Goal: Task Accomplishment & Management: Manage account settings

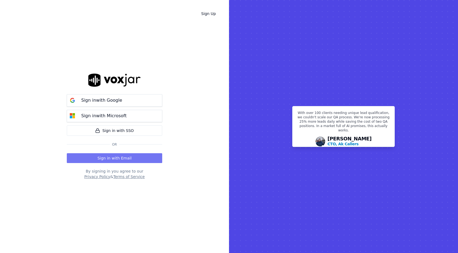
click at [110, 159] on button "Sign in with Email" at bounding box center [114, 158] width 95 height 10
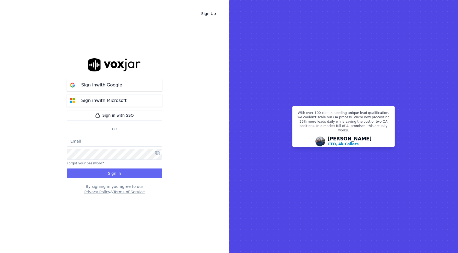
click at [107, 142] on input "email" at bounding box center [114, 141] width 95 height 11
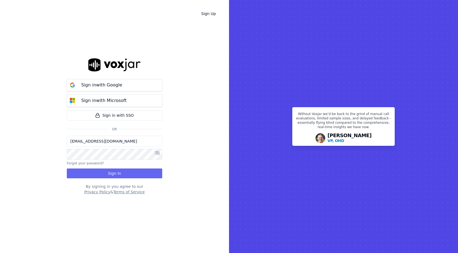
type input "[EMAIL_ADDRESS][DOMAIN_NAME]"
click at [159, 151] on icon at bounding box center [157, 153] width 5 height 4
click at [134, 174] on button "Sign In" at bounding box center [114, 174] width 95 height 10
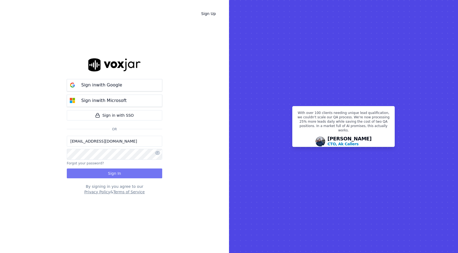
click at [129, 170] on button "Sign In" at bounding box center [114, 174] width 95 height 10
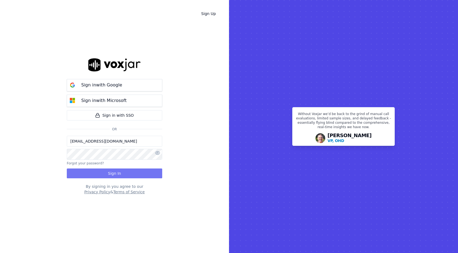
click at [116, 175] on button "Sign In" at bounding box center [114, 174] width 95 height 10
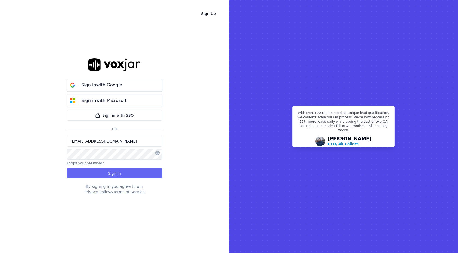
click at [78, 163] on button "Forgot your password?" at bounding box center [85, 163] width 37 height 4
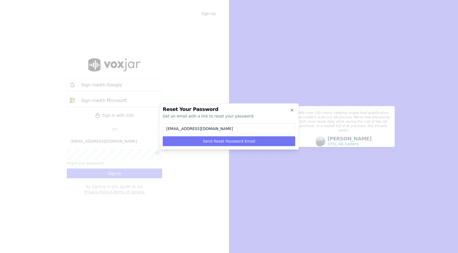
click at [223, 140] on button "Send Reset Password Email" at bounding box center [229, 141] width 133 height 10
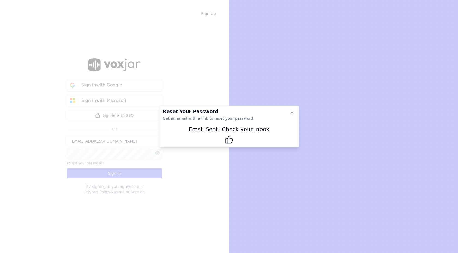
click at [213, 178] on div at bounding box center [229, 126] width 458 height 253
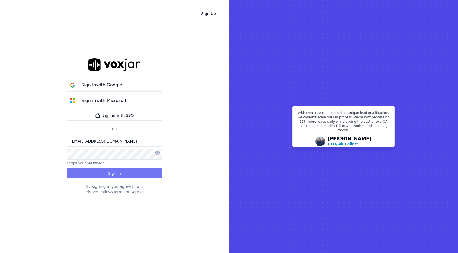
click at [107, 174] on button "Sign In" at bounding box center [114, 174] width 95 height 10
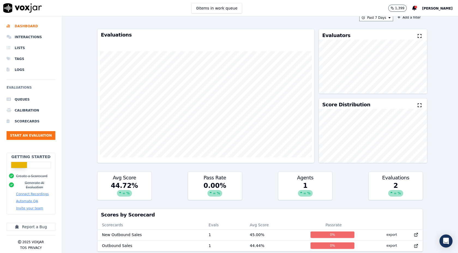
scroll to position [6, 0]
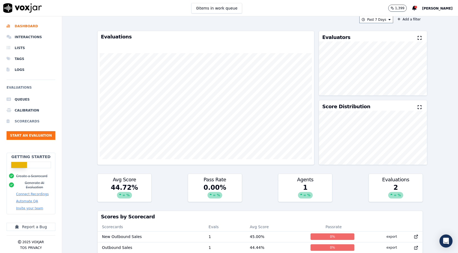
click at [35, 122] on li "Scorecards" at bounding box center [31, 121] width 49 height 11
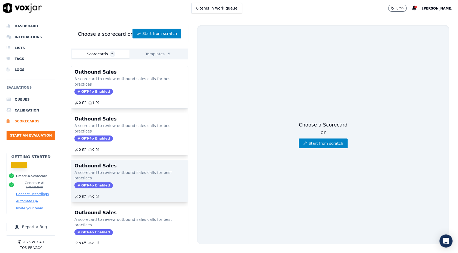
scroll to position [29, 0]
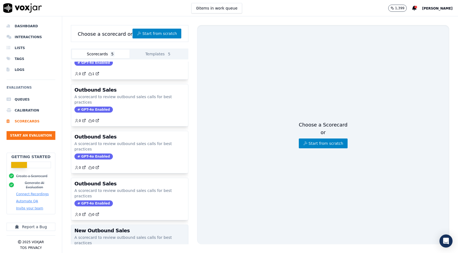
click at [130, 247] on div "GPT-4o Enabled" at bounding box center [129, 250] width 110 height 6
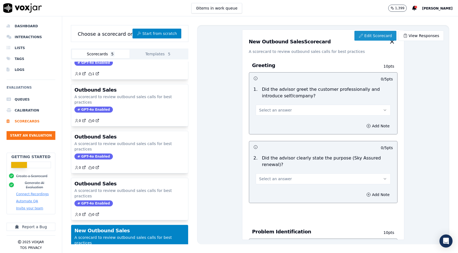
click at [367, 33] on link "Edit Scorecard" at bounding box center [376, 36] width 42 height 10
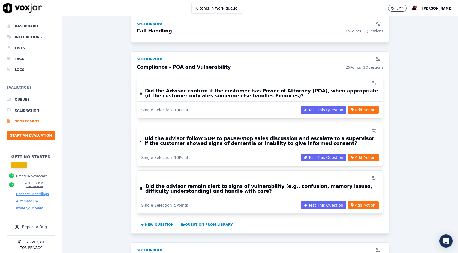
scroll to position [869, 0]
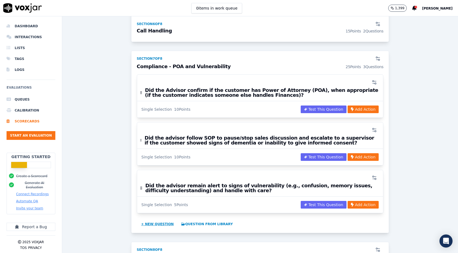
click at [153, 220] on button "+ New question" at bounding box center [157, 224] width 37 height 9
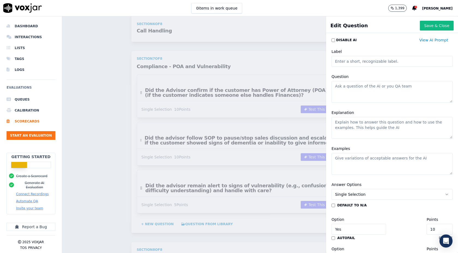
click at [354, 97] on textarea "Question" at bounding box center [392, 92] width 121 height 22
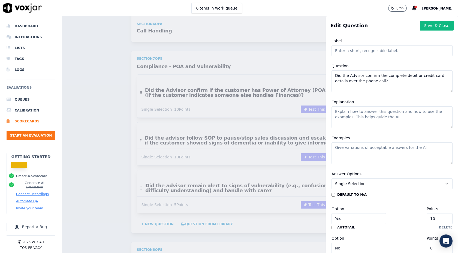
scroll to position [0, 0]
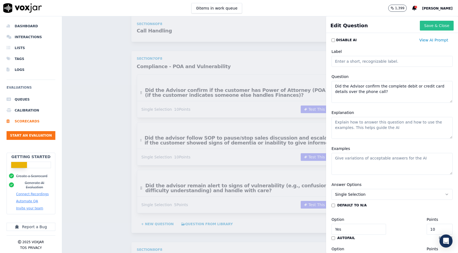
type textarea "Did the Advisor confirm the complete debit or credit card details over the phon…"
click at [433, 24] on button "Save & Close" at bounding box center [437, 26] width 34 height 10
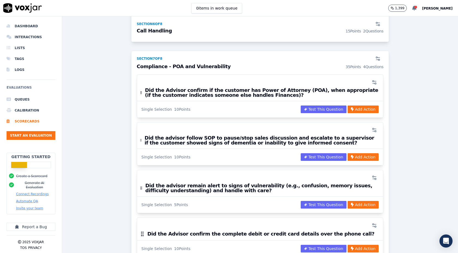
click at [412, 9] on icon at bounding box center [414, 8] width 4 height 5
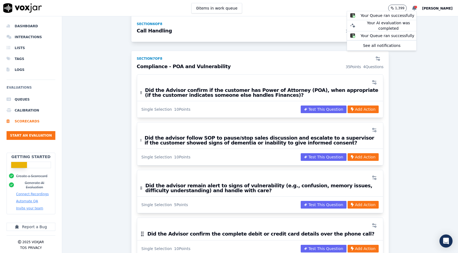
click at [412, 9] on icon at bounding box center [414, 8] width 4 height 5
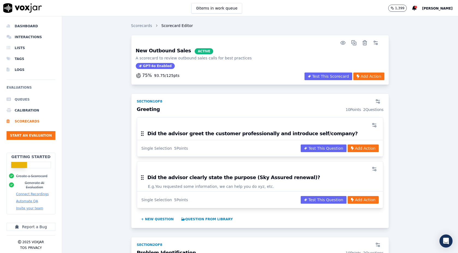
click at [21, 99] on li "Queues" at bounding box center [31, 99] width 49 height 11
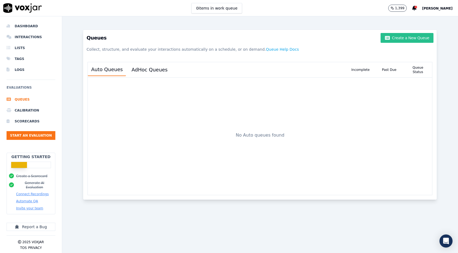
click at [404, 40] on button "Create a New Queue" at bounding box center [407, 38] width 53 height 10
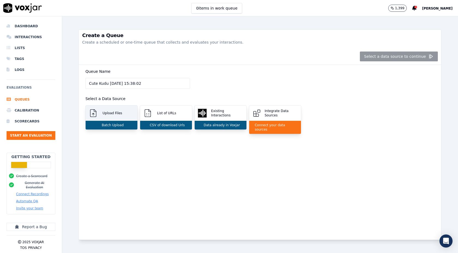
click at [116, 123] on p "Batch Upload" at bounding box center [112, 125] width 24 height 4
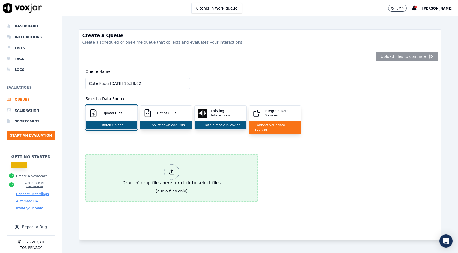
click at [183, 179] on div "Drag 'n' drop files here, or click to select files" at bounding box center [171, 175] width 103 height 26
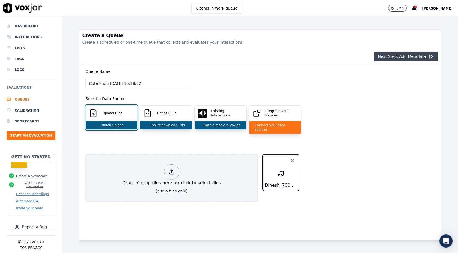
click at [412, 56] on button "Next Step: Add Metadata" at bounding box center [406, 57] width 64 height 10
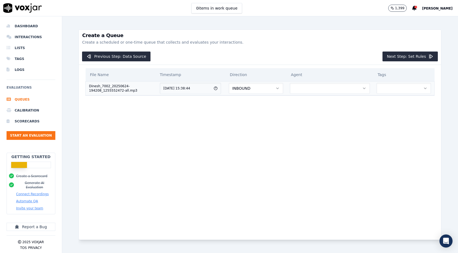
click at [269, 88] on button "INBOUND" at bounding box center [256, 88] width 55 height 11
click at [265, 109] on div "OUTBOUND" at bounding box center [261, 111] width 46 height 9
click at [324, 89] on button "button" at bounding box center [330, 88] width 80 height 11
click at [322, 101] on div "Saurabh Patil" at bounding box center [332, 102] width 71 height 9
click at [385, 88] on button "button" at bounding box center [404, 88] width 55 height 11
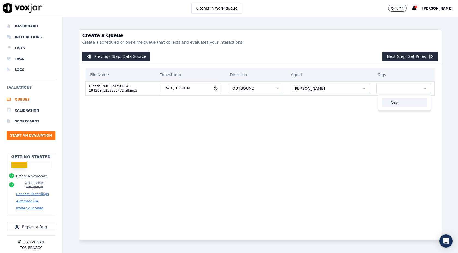
click at [388, 103] on div "Sale" at bounding box center [405, 102] width 46 height 9
click at [22, 49] on li "Lists" at bounding box center [31, 48] width 49 height 11
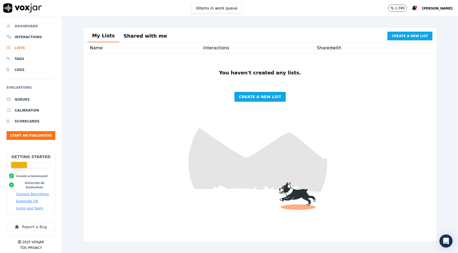
click at [27, 26] on li "Dashboard" at bounding box center [31, 26] width 49 height 11
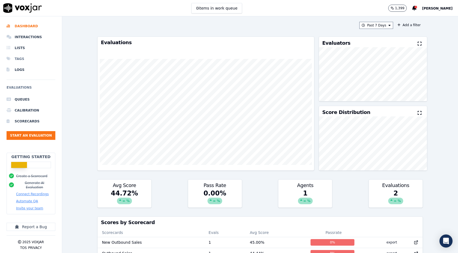
click at [15, 58] on li "Tags" at bounding box center [31, 58] width 49 height 11
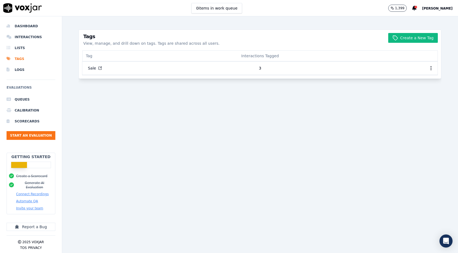
click at [440, 9] on span "[PERSON_NAME]" at bounding box center [437, 9] width 31 height 4
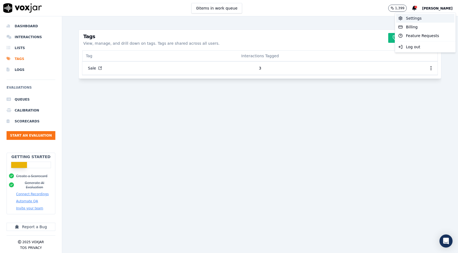
click at [416, 20] on div "Settings" at bounding box center [425, 18] width 58 height 9
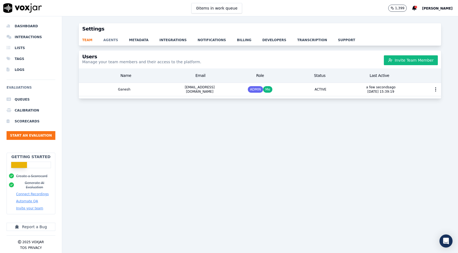
click at [110, 41] on link "agents" at bounding box center [116, 39] width 26 height 8
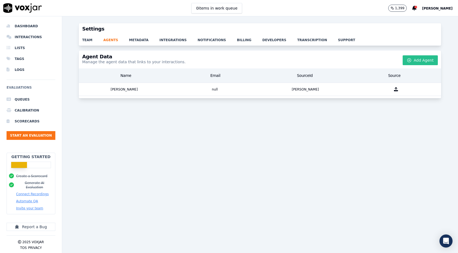
click at [414, 60] on button "Add Agent" at bounding box center [420, 60] width 35 height 10
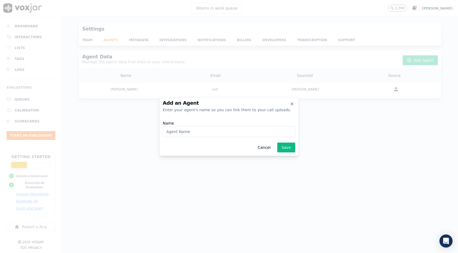
click at [207, 133] on input "Name" at bounding box center [229, 131] width 133 height 11
type input "Dinesh"
click at [288, 151] on button "Save" at bounding box center [286, 148] width 18 height 10
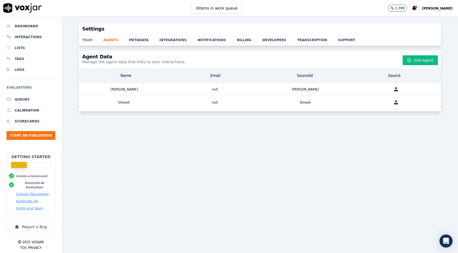
click at [87, 40] on link "team" at bounding box center [92, 39] width 21 height 8
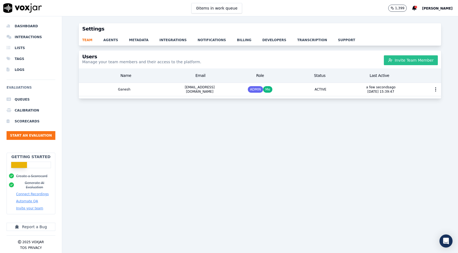
click at [414, 61] on button "Invite Team Member" at bounding box center [411, 60] width 54 height 10
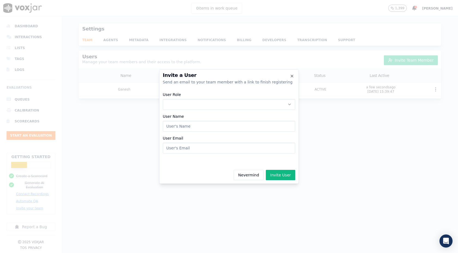
click at [262, 108] on button "User Role" at bounding box center [229, 104] width 133 height 11
click at [250, 118] on div "ADMIN" at bounding box center [228, 119] width 125 height 9
click at [242, 123] on input "User Name" at bounding box center [229, 126] width 133 height 11
type input "Vishnu"
click at [228, 146] on input "User Email" at bounding box center [229, 148] width 133 height 11
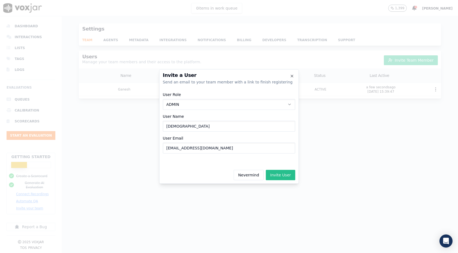
type input "Vishnukm01@gmail.com"
click at [280, 176] on button "Invite User" at bounding box center [280, 175] width 29 height 10
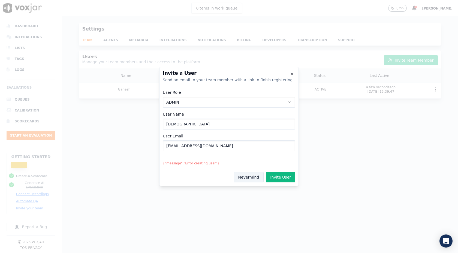
click at [259, 177] on button "Nevermind" at bounding box center [249, 177] width 30 height 10
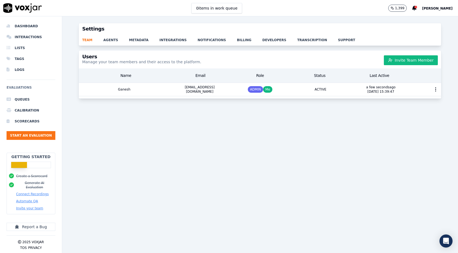
click at [245, 160] on div "Users Manage your team members and their access to the platform. Invite Team Me…" at bounding box center [260, 148] width 396 height 196
click at [24, 98] on li "Queues" at bounding box center [31, 99] width 49 height 11
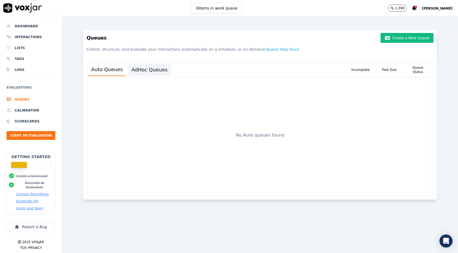
click at [146, 70] on button "AdHoc Queues" at bounding box center [149, 70] width 43 height 12
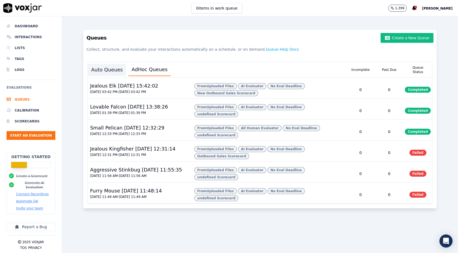
click at [103, 66] on button "Auto Queues" at bounding box center [107, 70] width 38 height 12
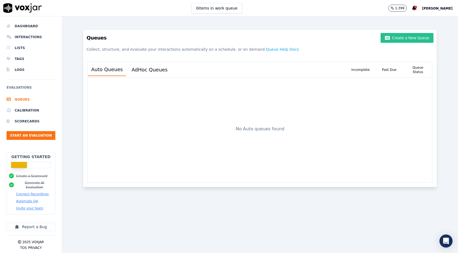
click at [388, 39] on icon "button" at bounding box center [387, 38] width 5 height 4
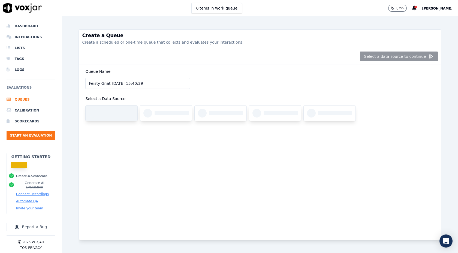
click at [114, 116] on div at bounding box center [112, 113] width 52 height 15
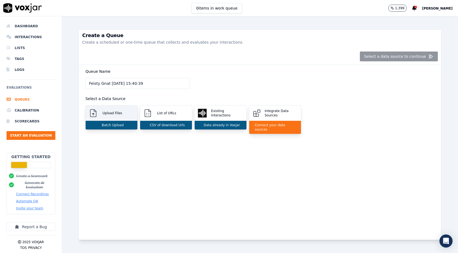
click at [118, 125] on p "Batch Upload" at bounding box center [112, 125] width 24 height 4
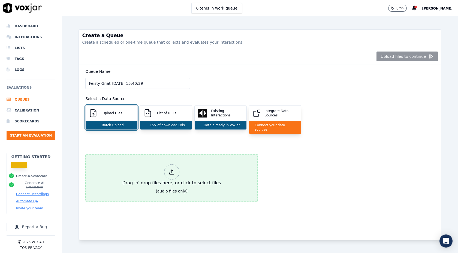
click at [176, 170] on div at bounding box center [171, 171] width 15 height 15
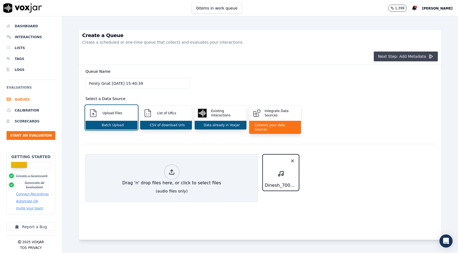
click at [406, 56] on button "Next Step: Add Metadata" at bounding box center [406, 57] width 64 height 10
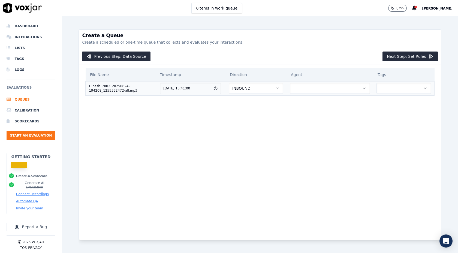
click at [272, 88] on button "INBOUND" at bounding box center [256, 88] width 55 height 11
click at [263, 110] on div "OUTBOUND" at bounding box center [260, 111] width 46 height 9
click at [319, 87] on button "button" at bounding box center [330, 88] width 80 height 11
click at [316, 100] on div "Dinesh" at bounding box center [332, 102] width 71 height 9
click at [385, 85] on button "button" at bounding box center [404, 88] width 55 height 11
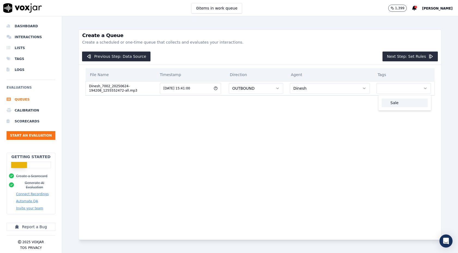
click at [392, 99] on div "Sale" at bounding box center [405, 102] width 46 height 9
click at [421, 58] on button "Next Step: Set Rules" at bounding box center [410, 57] width 55 height 10
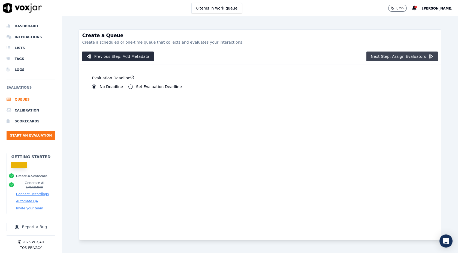
click at [395, 56] on button "Next Step: Assign Evaluators" at bounding box center [403, 57] width 72 height 10
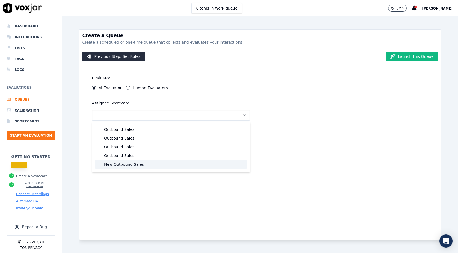
click at [119, 163] on div "New Outbound Sales" at bounding box center [170, 164] width 151 height 9
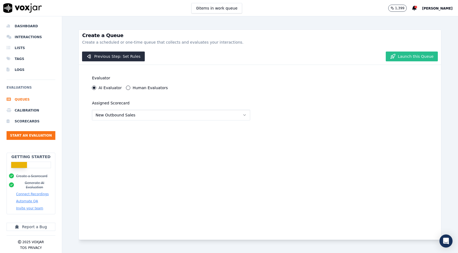
click at [412, 58] on button "Launch this Queue" at bounding box center [412, 57] width 52 height 10
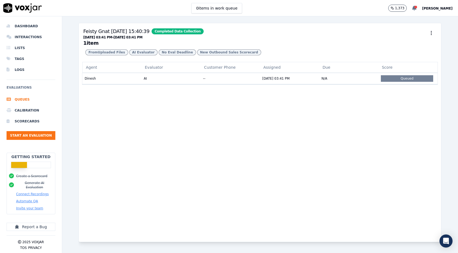
click at [412, 8] on icon at bounding box center [414, 8] width 4 height 5
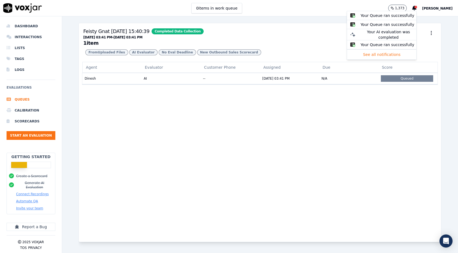
click at [374, 55] on button "See all notifications" at bounding box center [381, 55] width 69 height 10
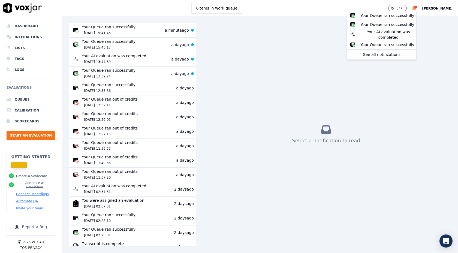
click at [412, 8] on icon at bounding box center [414, 8] width 4 height 5
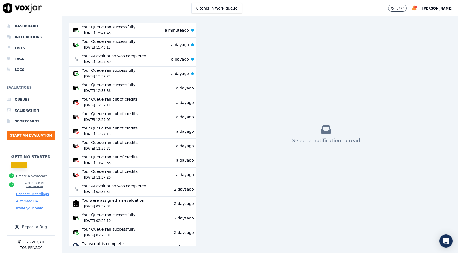
click at [412, 8] on icon at bounding box center [414, 8] width 4 height 5
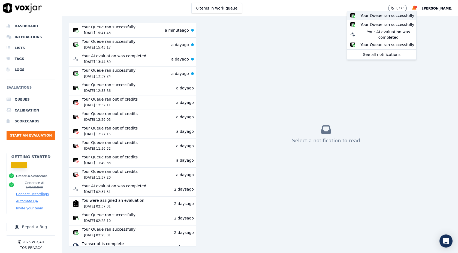
click at [400, 11] on button "Your Queue ran successfully" at bounding box center [381, 15] width 69 height 9
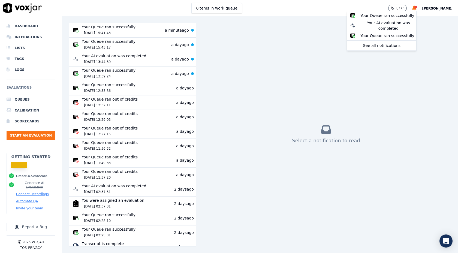
click at [400, 11] on button "Your Queue ran successfully" at bounding box center [381, 15] width 69 height 9
click at [400, 11] on div "Your AI evaluation was completed" at bounding box center [389, 16] width 56 height 11
click at [400, 11] on button "Your Queue ran successfully" at bounding box center [381, 15] width 69 height 9
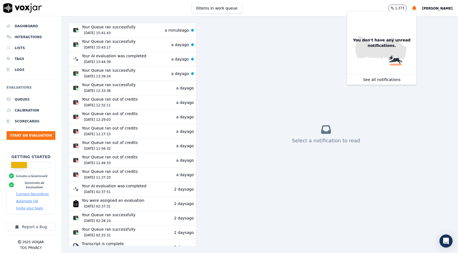
click at [426, 31] on div "Select a notification to read" at bounding box center [326, 135] width 251 height 224
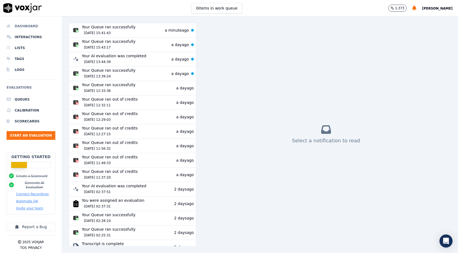
click at [38, 25] on li "Dashboard" at bounding box center [31, 26] width 49 height 11
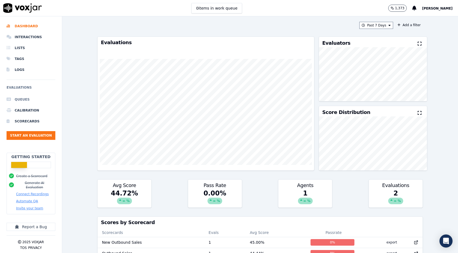
click at [23, 100] on li "Queues" at bounding box center [31, 99] width 49 height 11
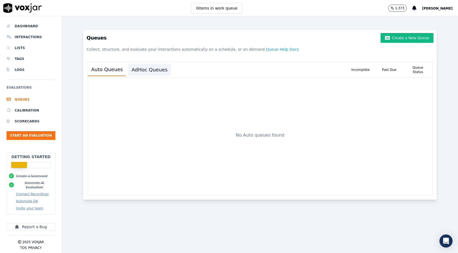
click at [137, 73] on button "AdHoc Queues" at bounding box center [149, 70] width 43 height 12
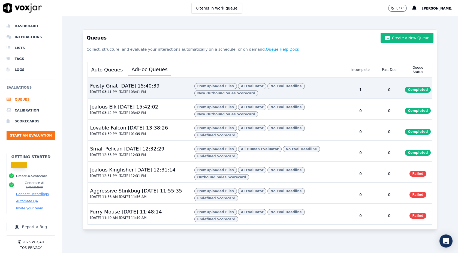
click at [130, 82] on div "Feisty Gnat 04/09/2025, 15:40:39" at bounding box center [125, 86] width 74 height 8
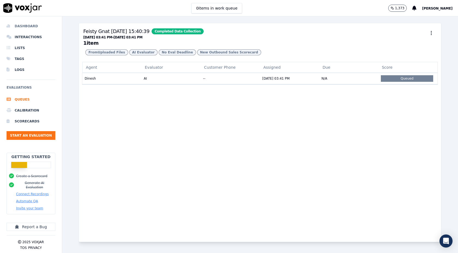
click at [38, 29] on li "Dashboard" at bounding box center [31, 26] width 49 height 11
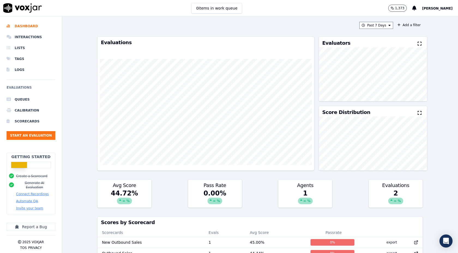
scroll to position [25, 0]
click at [34, 102] on li "Queues" at bounding box center [31, 99] width 49 height 11
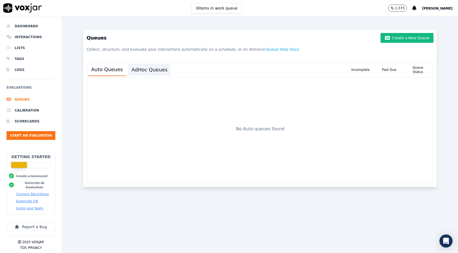
click at [144, 68] on button "AdHoc Queues" at bounding box center [149, 70] width 43 height 12
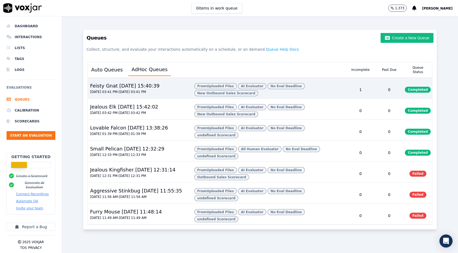
click at [351, 87] on div "1" at bounding box center [360, 89] width 29 height 17
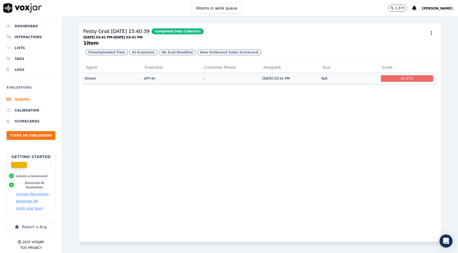
click at [310, 80] on td "09/04/2025 03:41 PM" at bounding box center [289, 78] width 59 height 11
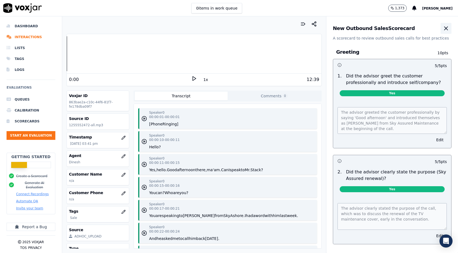
click at [443, 28] on icon "button" at bounding box center [446, 28] width 7 height 7
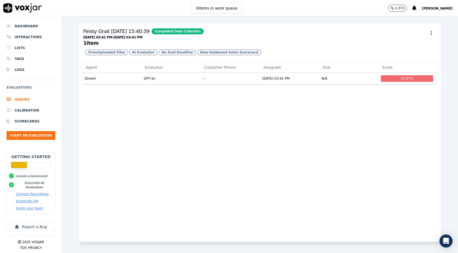
click at [39, 192] on button "Connect Recordings" at bounding box center [32, 194] width 33 height 4
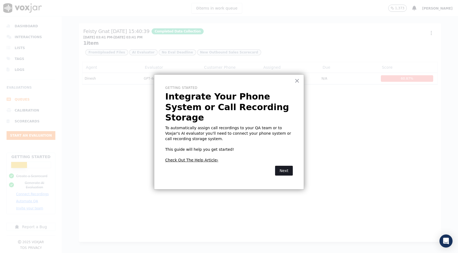
click at [283, 166] on button "Next" at bounding box center [284, 171] width 18 height 10
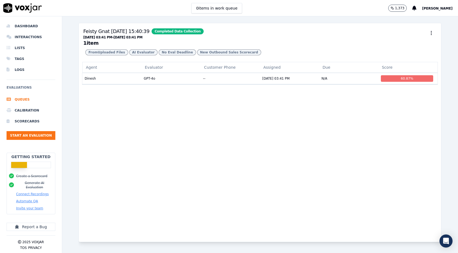
click at [27, 200] on button "Automate QA" at bounding box center [27, 201] width 22 height 4
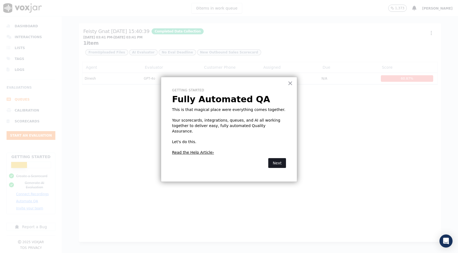
click at [279, 158] on button "Next" at bounding box center [277, 163] width 18 height 10
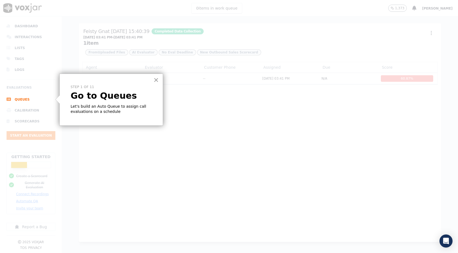
click at [155, 82] on button "×" at bounding box center [156, 80] width 5 height 9
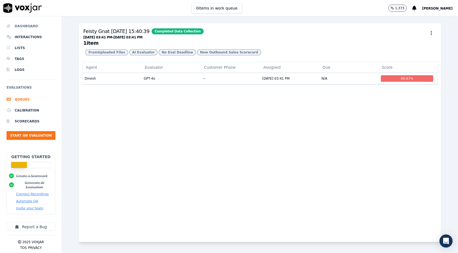
click at [28, 26] on li "Dashboard" at bounding box center [31, 26] width 49 height 11
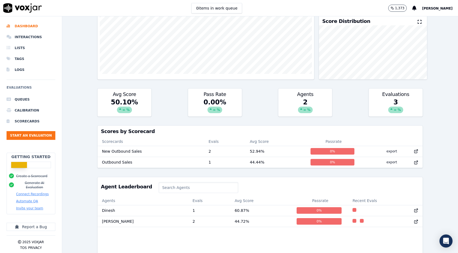
scroll to position [92, 0]
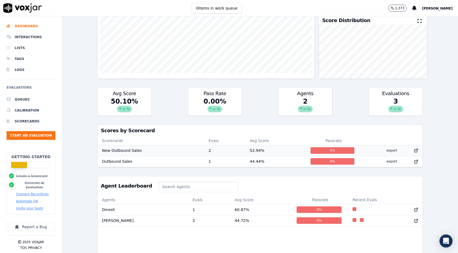
click at [332, 149] on div "0 %" at bounding box center [333, 150] width 44 height 7
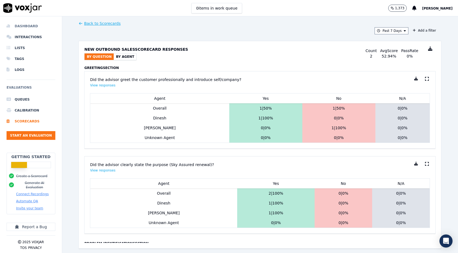
click at [26, 28] on li "Dashboard" at bounding box center [31, 26] width 49 height 11
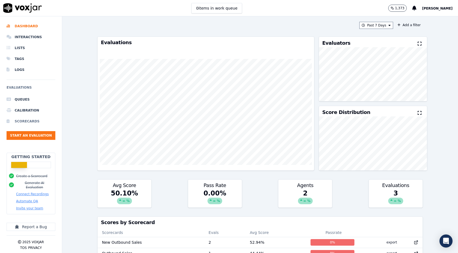
click at [23, 121] on li "Scorecards" at bounding box center [31, 121] width 49 height 11
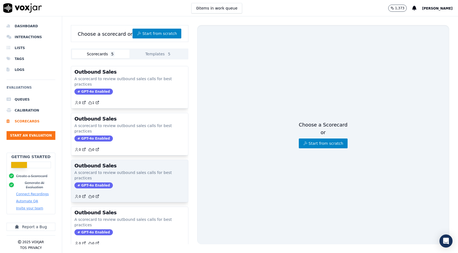
scroll to position [29, 0]
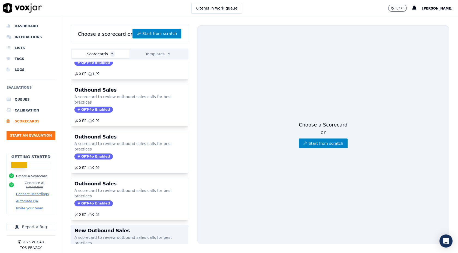
click at [128, 247] on div "GPT-4o Enabled" at bounding box center [129, 250] width 110 height 6
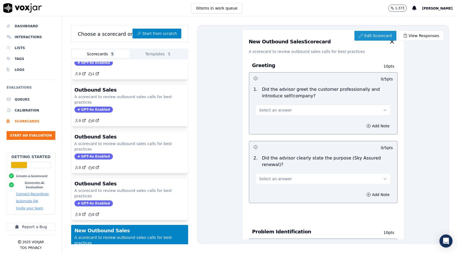
click at [369, 34] on link "Edit Scorecard" at bounding box center [376, 36] width 42 height 10
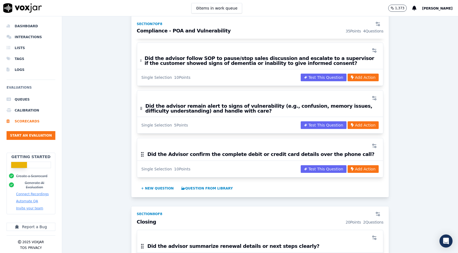
scroll to position [951, 0]
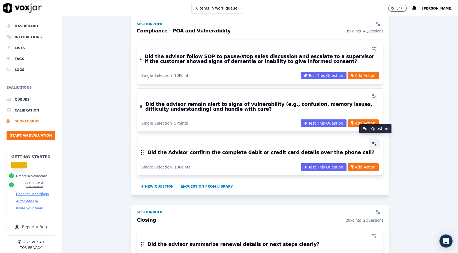
click at [374, 141] on icon "button" at bounding box center [374, 143] width 5 height 5
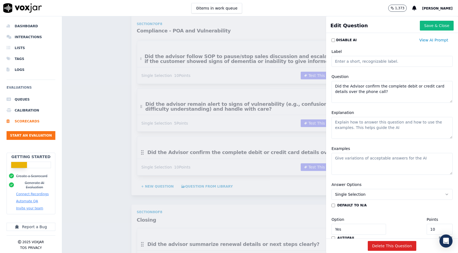
click at [448, 86] on textarea "Did the Advisor confirm the complete debit or credit card details over the phon…" at bounding box center [392, 92] width 121 height 22
type textarea "Did the Advisor confirm the complete debit or credit card details from customer…"
click at [435, 22] on button "Save & Close" at bounding box center [437, 26] width 34 height 10
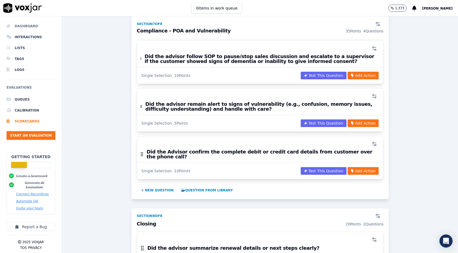
click at [25, 25] on li "Dashboard" at bounding box center [31, 26] width 49 height 11
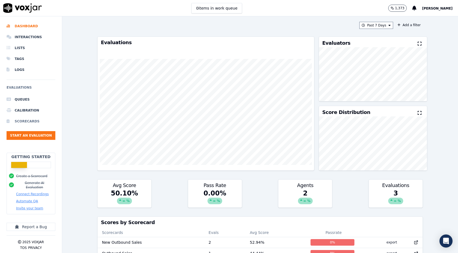
click at [20, 121] on li "Scorecards" at bounding box center [31, 121] width 49 height 11
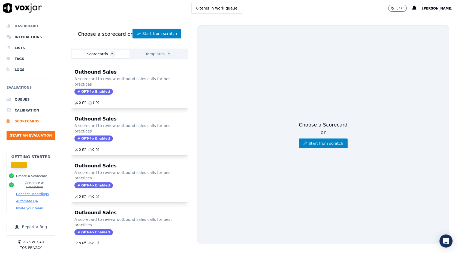
click at [23, 29] on li "Dashboard" at bounding box center [31, 26] width 49 height 11
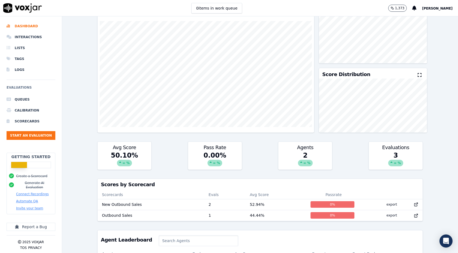
scroll to position [71, 0]
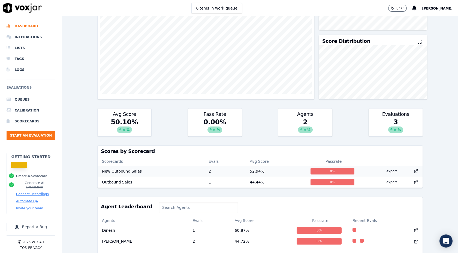
click at [258, 172] on td "52.94 %" at bounding box center [275, 171] width 61 height 11
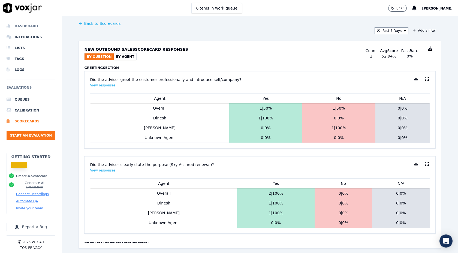
click at [28, 26] on li "Dashboard" at bounding box center [31, 26] width 49 height 11
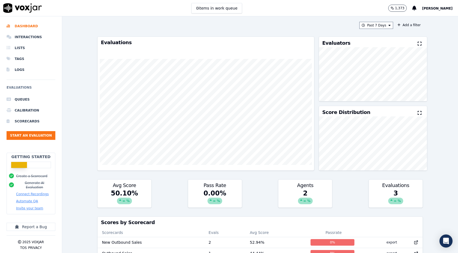
click at [387, 191] on div "3 ∞ %" at bounding box center [396, 198] width 54 height 19
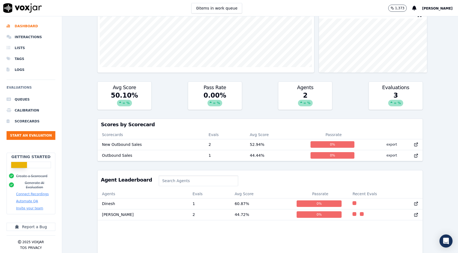
scroll to position [111, 0]
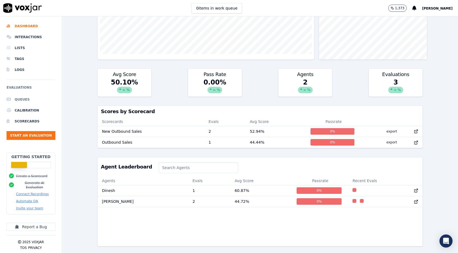
click at [18, 100] on li "Queues" at bounding box center [31, 99] width 49 height 11
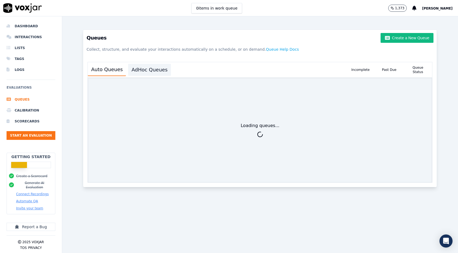
click at [147, 70] on button "AdHoc Queues" at bounding box center [149, 70] width 43 height 12
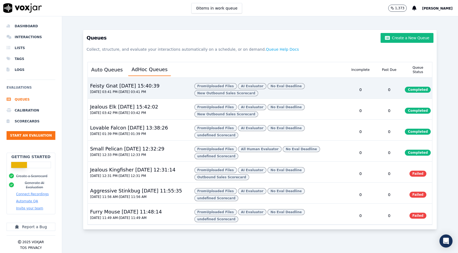
click at [411, 88] on span "Completed" at bounding box center [418, 90] width 26 height 6
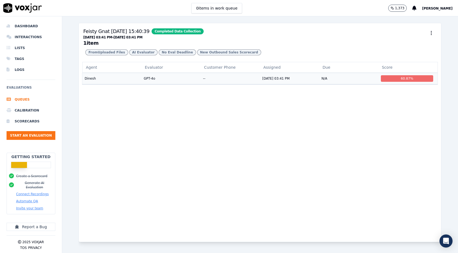
click at [341, 82] on td "N/A" at bounding box center [348, 78] width 59 height 11
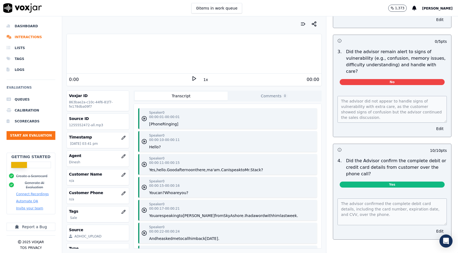
scroll to position [1579, 0]
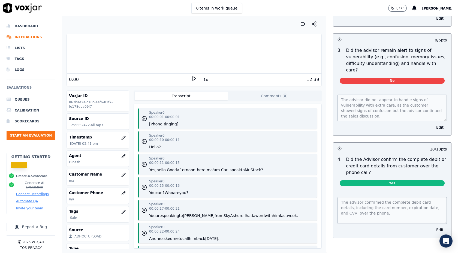
click at [194, 77] on icon at bounding box center [193, 78] width 5 height 5
click at [222, 58] on div at bounding box center [194, 53] width 255 height 35
click at [173, 54] on div at bounding box center [194, 53] width 255 height 35
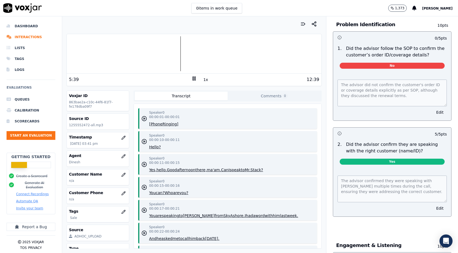
scroll to position [0, 0]
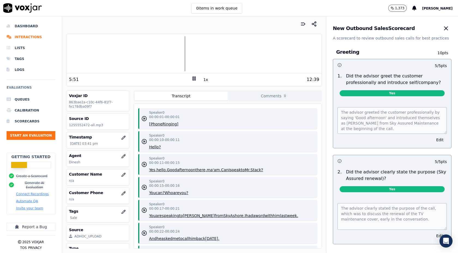
click at [196, 79] on icon at bounding box center [193, 78] width 5 height 5
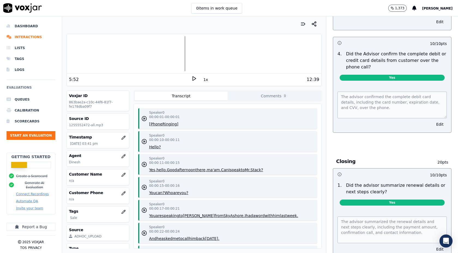
scroll to position [1789, 0]
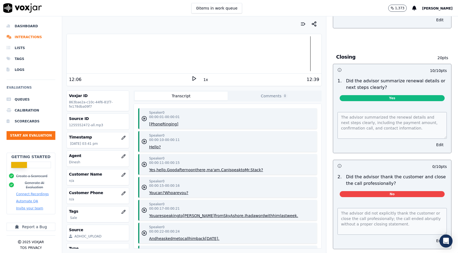
click at [194, 79] on icon at bounding box center [193, 78] width 5 height 5
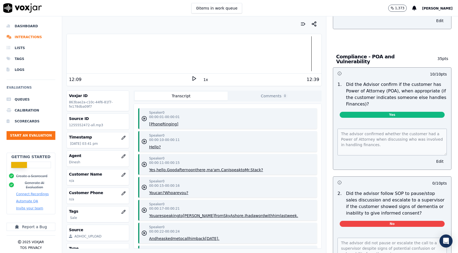
scroll to position [1072, 0]
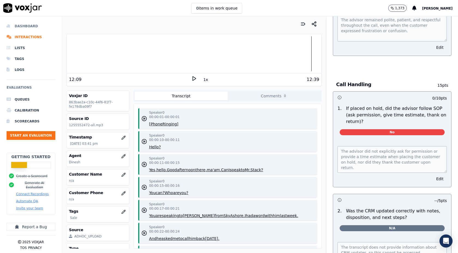
click at [22, 24] on li "Dashboard" at bounding box center [31, 26] width 49 height 11
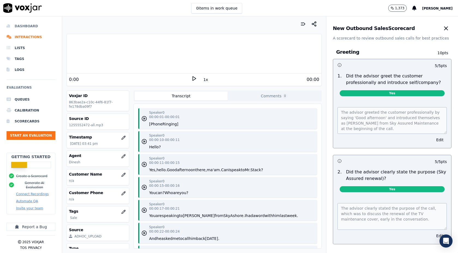
click at [30, 28] on li "Dashboard" at bounding box center [31, 26] width 49 height 11
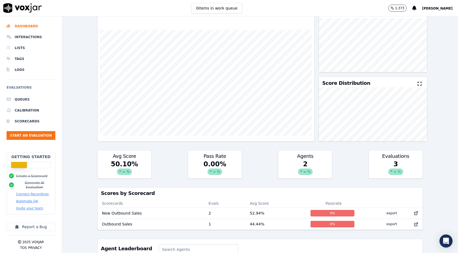
scroll to position [44, 0]
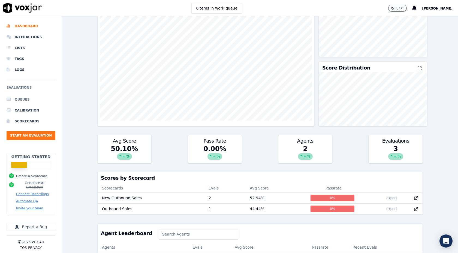
click at [22, 98] on li "Queues" at bounding box center [31, 99] width 49 height 11
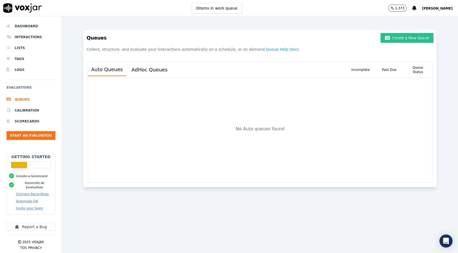
click at [401, 40] on button "Create a New Queue" at bounding box center [407, 38] width 53 height 10
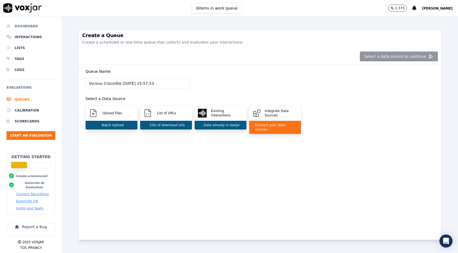
click at [29, 27] on li "Dashboard" at bounding box center [31, 26] width 49 height 11
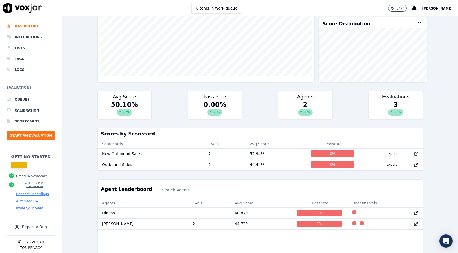
scroll to position [111, 0]
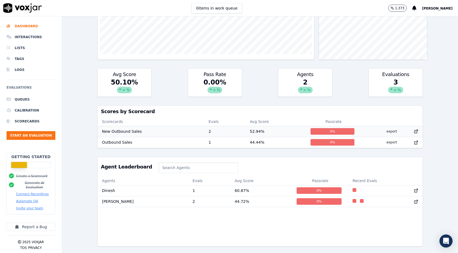
click at [204, 133] on td "2" at bounding box center [224, 131] width 41 height 11
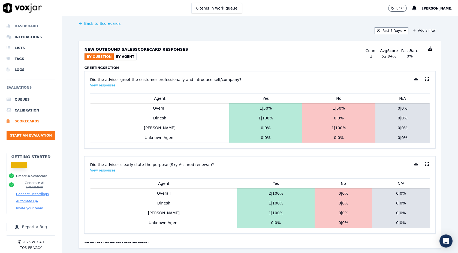
click at [27, 25] on li "Dashboard" at bounding box center [31, 26] width 49 height 11
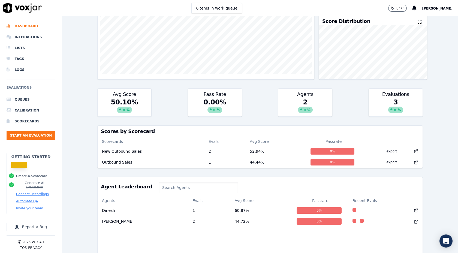
scroll to position [111, 0]
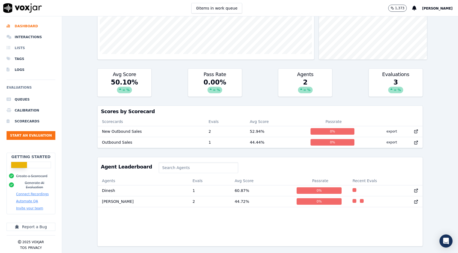
click at [25, 51] on li "Lists" at bounding box center [31, 48] width 49 height 11
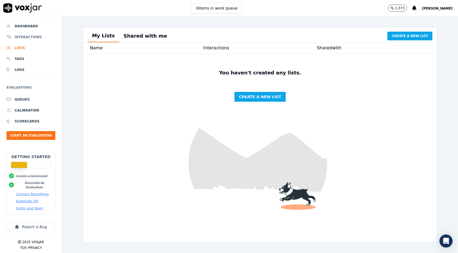
click at [38, 38] on li "Interactions" at bounding box center [31, 37] width 49 height 11
